Goal: Task Accomplishment & Management: Use online tool/utility

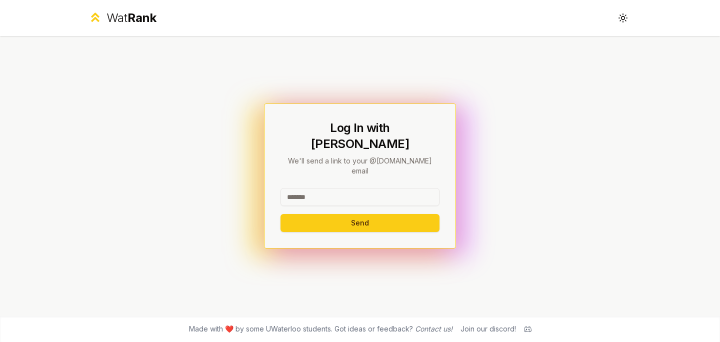
click at [325, 188] on input at bounding box center [360, 197] width 159 height 18
type input "*****"
click at [281, 214] on button "Send" at bounding box center [360, 223] width 159 height 18
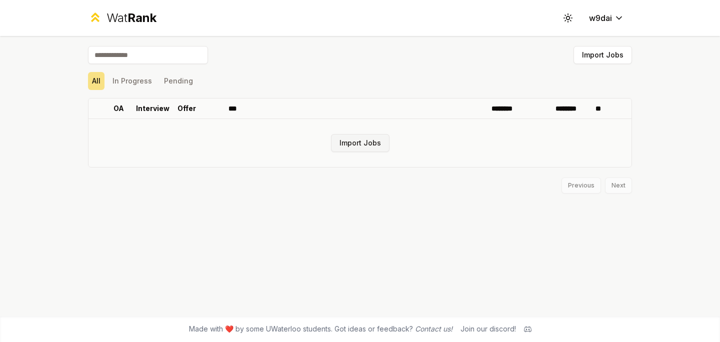
click at [365, 148] on button "Import Jobs" at bounding box center [360, 143] width 59 height 18
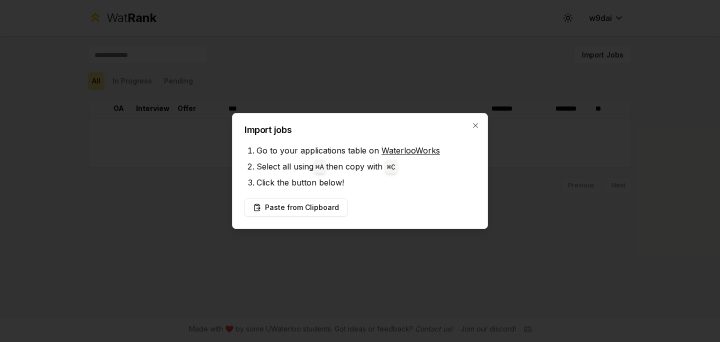
click at [405, 230] on div at bounding box center [360, 171] width 720 height 342
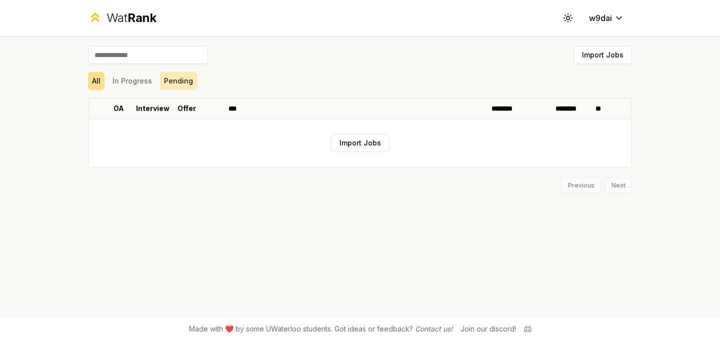
click at [179, 78] on button "Pending" at bounding box center [178, 81] width 37 height 18
click at [143, 78] on button "In Progress" at bounding box center [133, 81] width 48 height 18
click at [98, 81] on button "All" at bounding box center [96, 81] width 17 height 18
click at [123, 80] on button "In Progress" at bounding box center [133, 81] width 48 height 18
